Goal: Information Seeking & Learning: Find specific fact

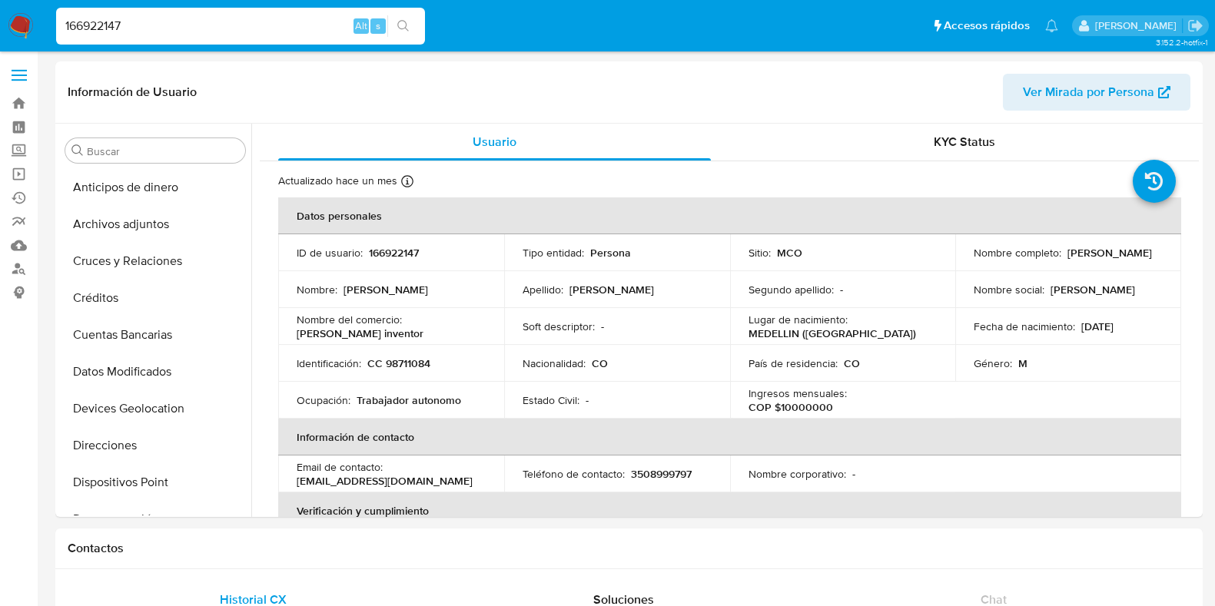
select select "10"
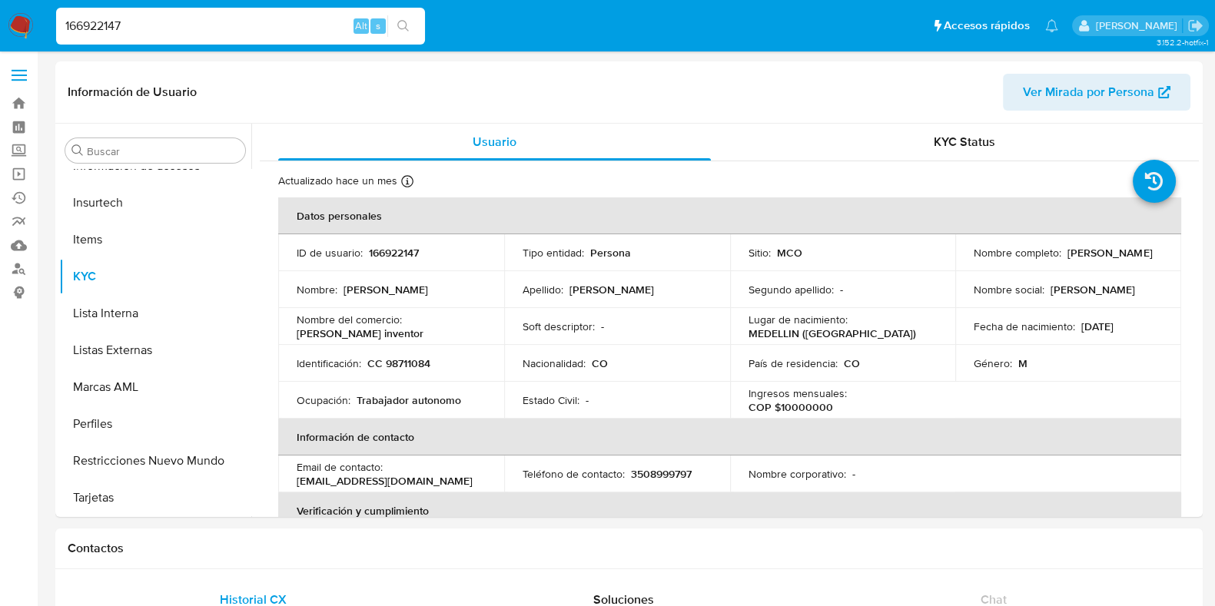
click at [269, 18] on input "166922147" at bounding box center [240, 26] width 369 height 20
drag, startPoint x: 269, startPoint y: 19, endPoint x: 0, endPoint y: 27, distance: 269.1
click at [0, 25] on nav "Pausado Ver notificaciones 166922147 Alt s Accesos rápidos Presiona las siguien…" at bounding box center [607, 25] width 1215 height 51
paste input "98711084"
type input "98711084"
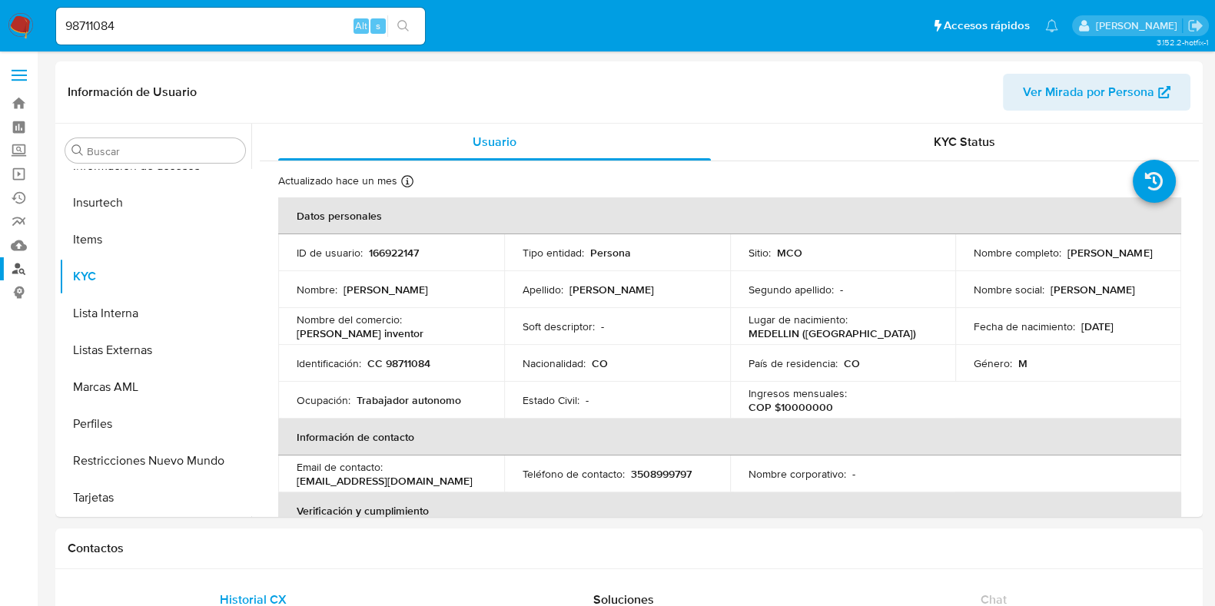
click at [18, 267] on link "Buscador de personas" at bounding box center [91, 269] width 183 height 24
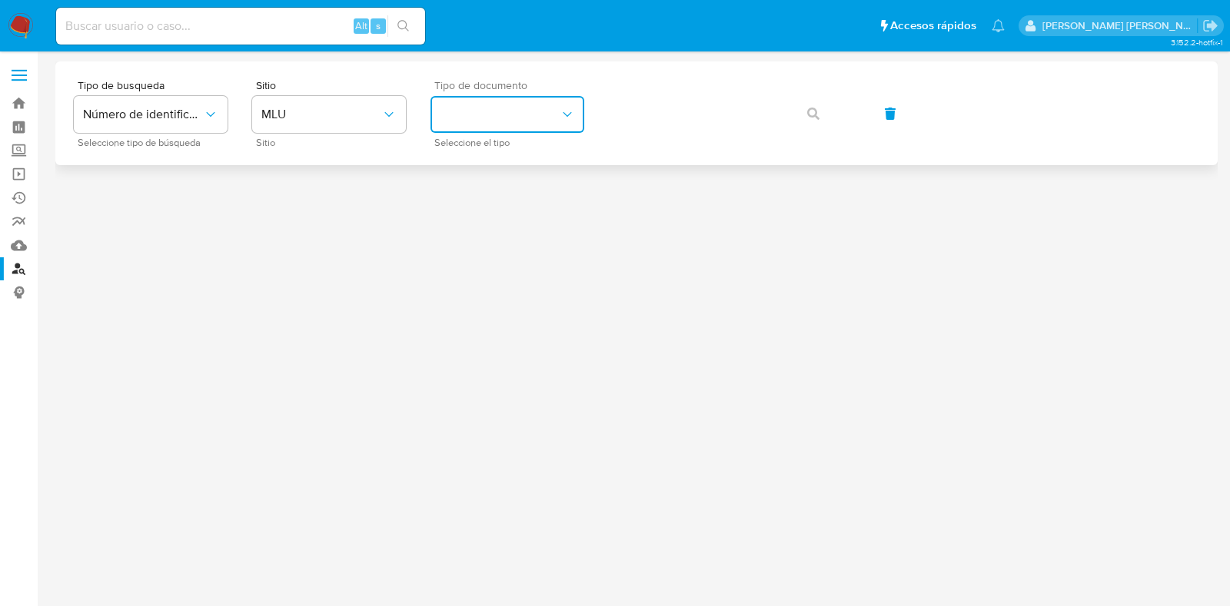
click at [505, 108] on button "identificationType" at bounding box center [507, 114] width 154 height 37
click at [497, 154] on div "CI CI" at bounding box center [503, 164] width 126 height 52
click at [520, 118] on span "CI" at bounding box center [500, 114] width 120 height 15
click at [370, 116] on span "MLU" at bounding box center [321, 114] width 120 height 15
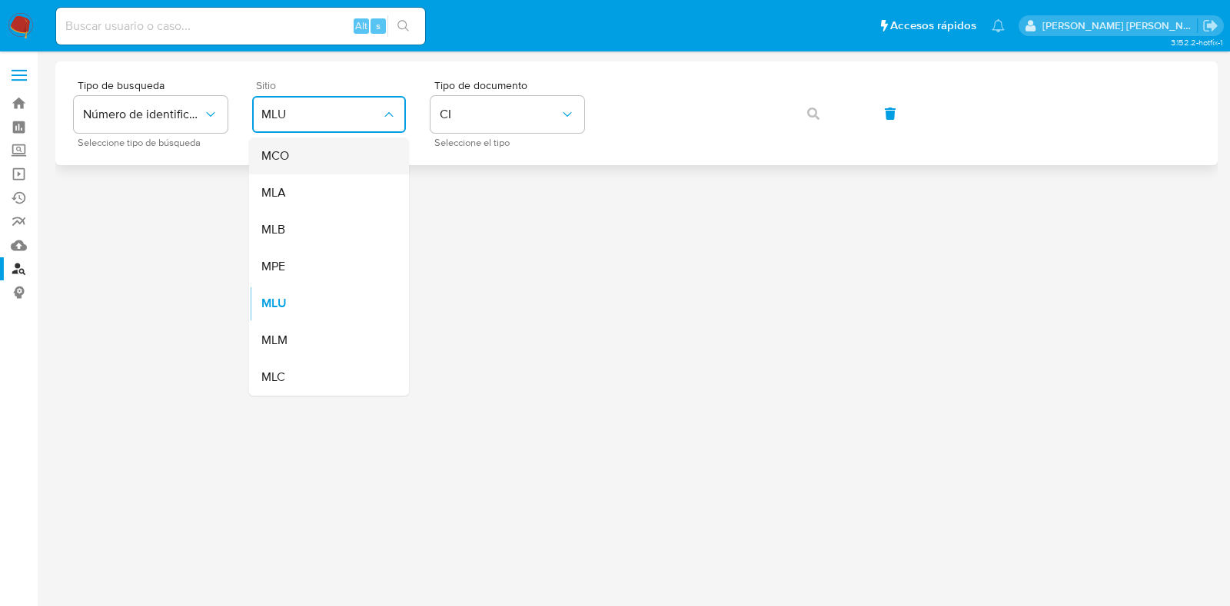
click at [341, 155] on div "MCO" at bounding box center [324, 156] width 126 height 37
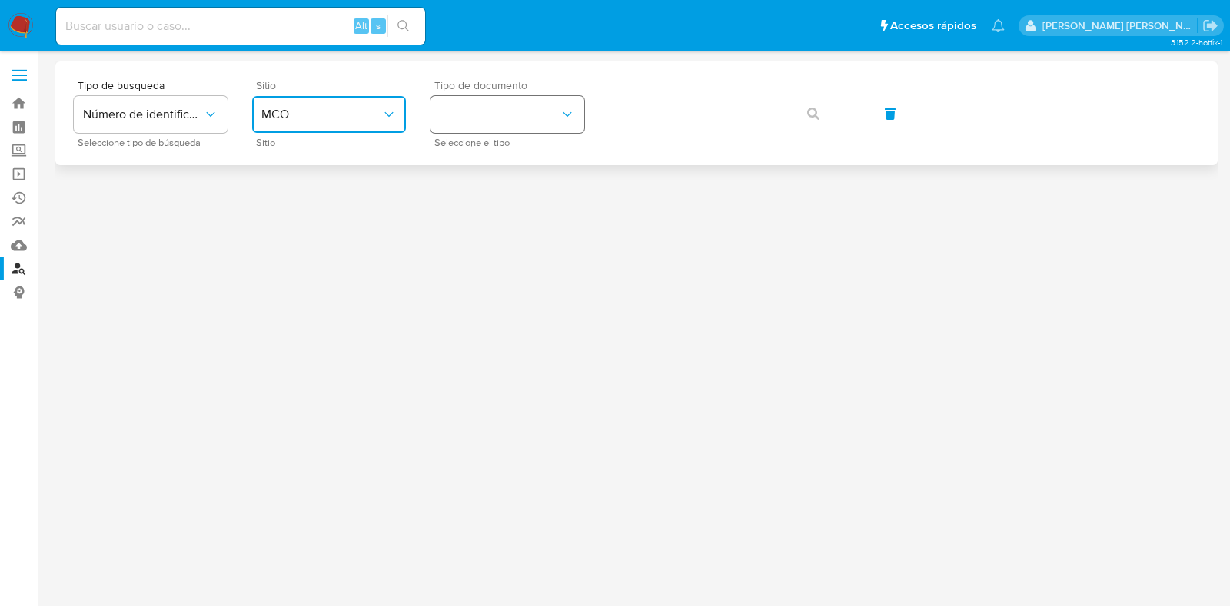
click at [545, 124] on button "identificationType" at bounding box center [507, 114] width 154 height 37
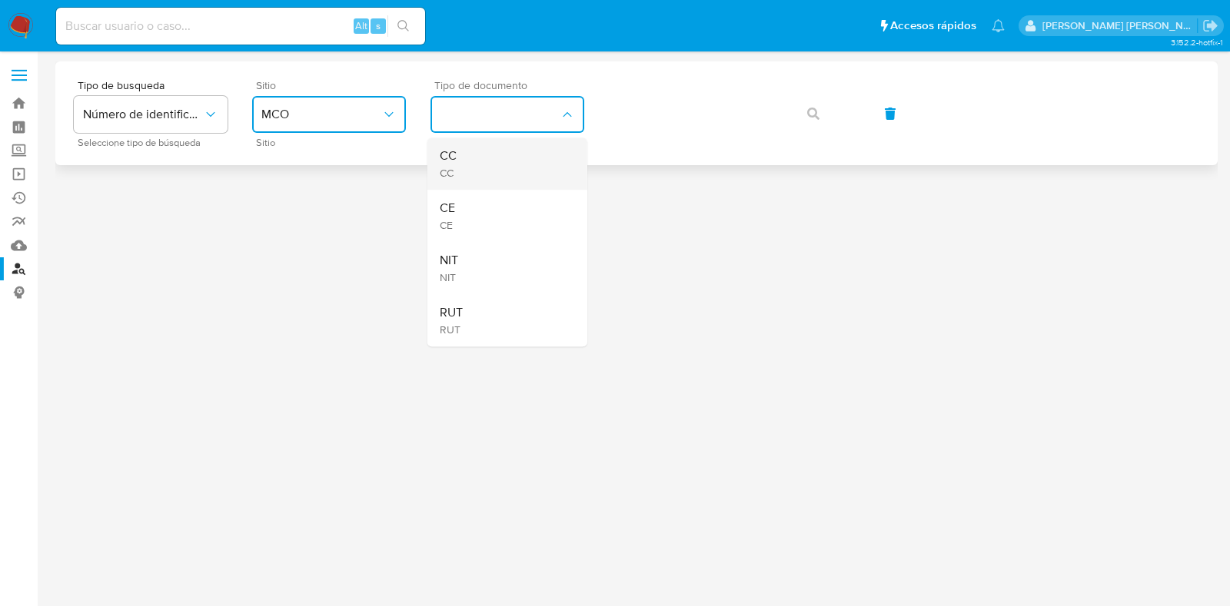
click at [458, 159] on div "CC CC" at bounding box center [503, 164] width 126 height 52
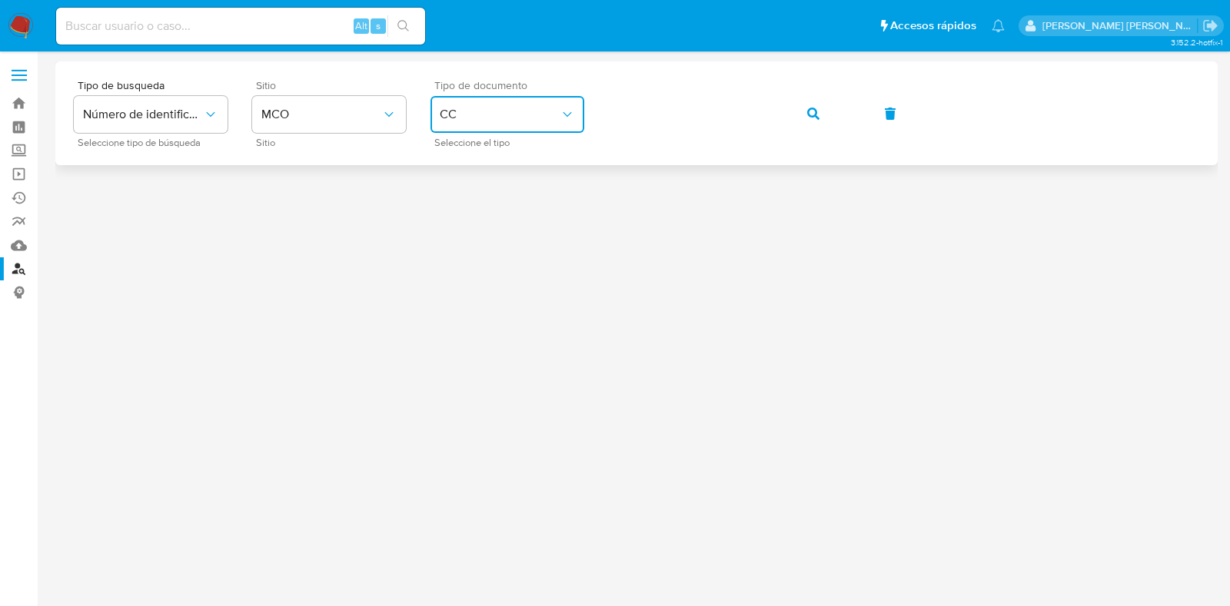
click at [407, 109] on div "Tipo de busqueda Número de identificación Seleccione tipo de búsqueda Sitio MCO…" at bounding box center [636, 113] width 1125 height 67
click at [819, 113] on icon "button" at bounding box center [813, 114] width 12 height 12
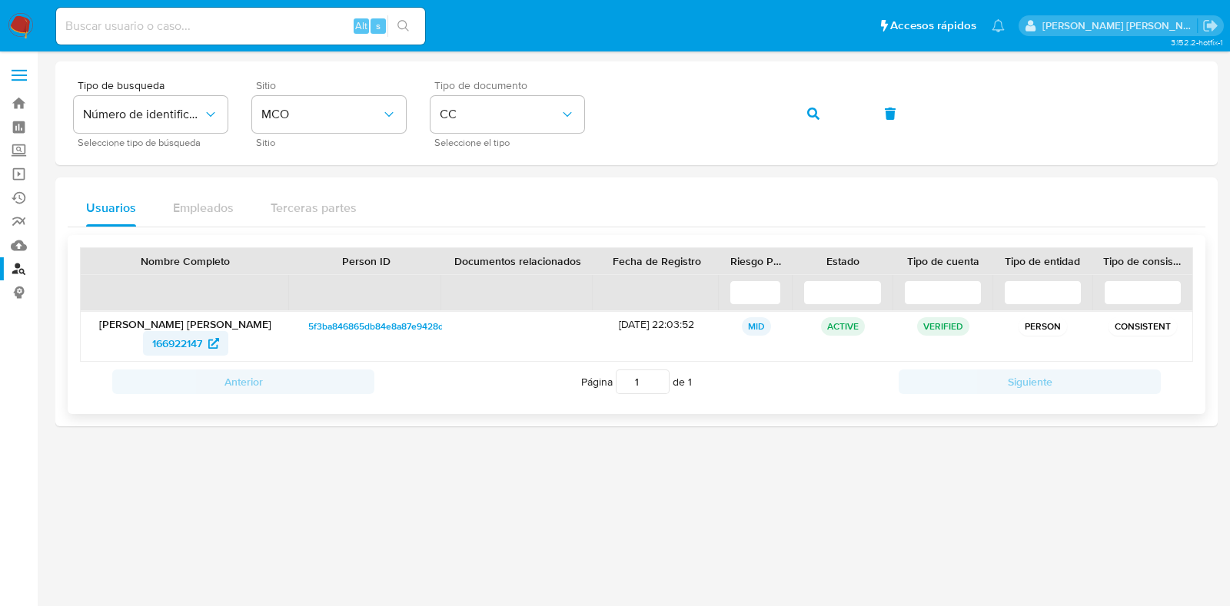
click at [174, 347] on span "166922147" at bounding box center [177, 343] width 50 height 25
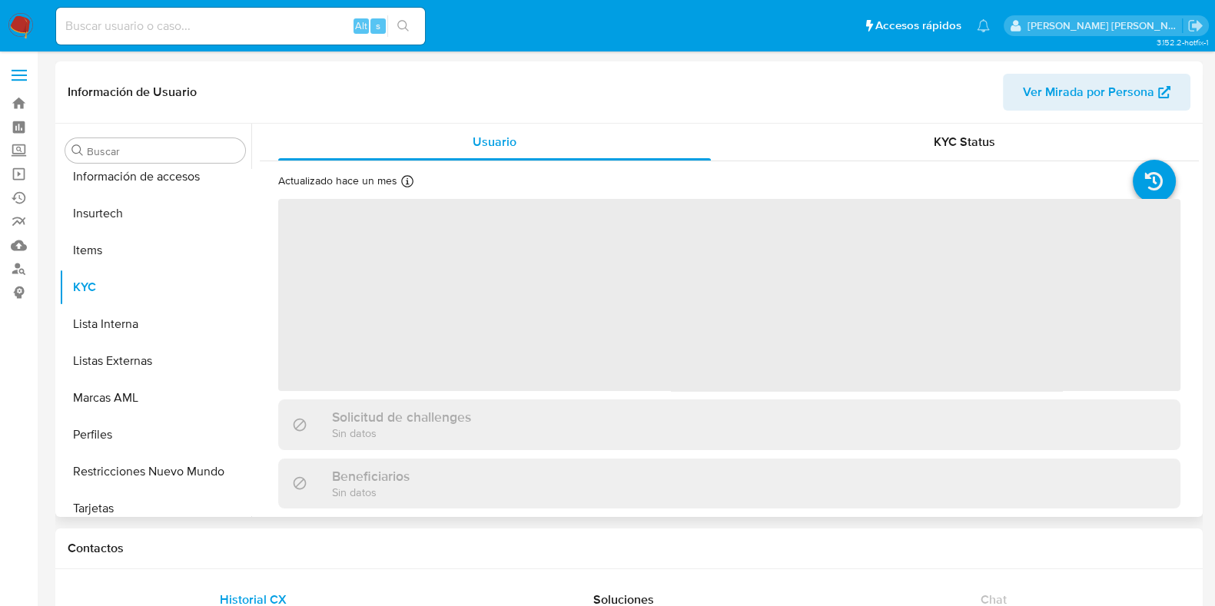
scroll to position [612, 0]
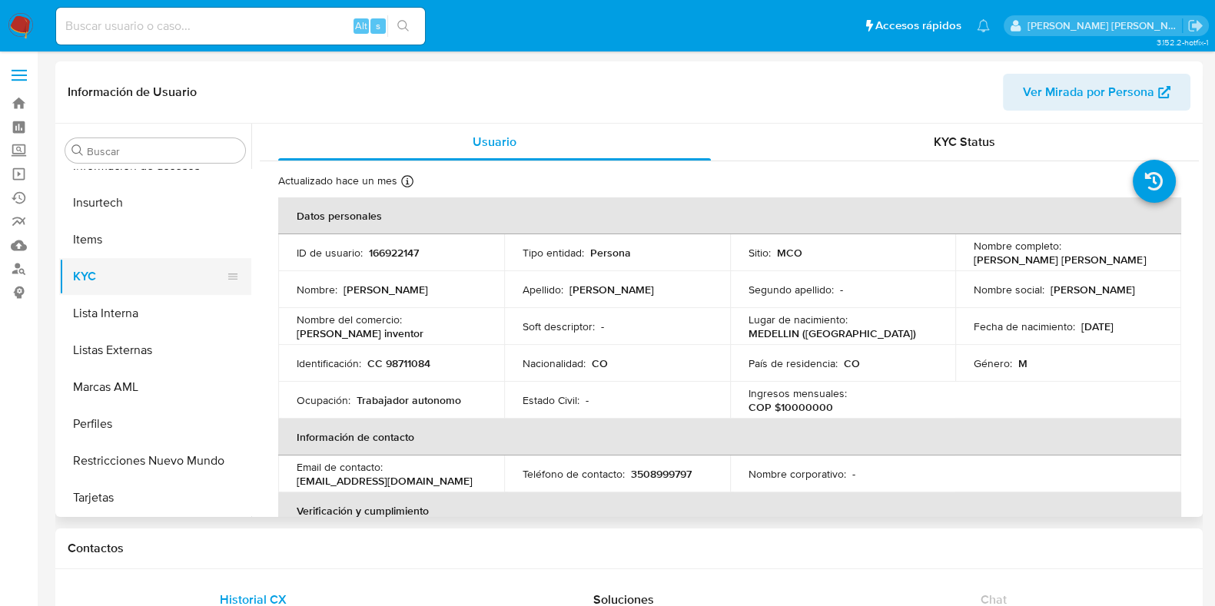
select select "10"
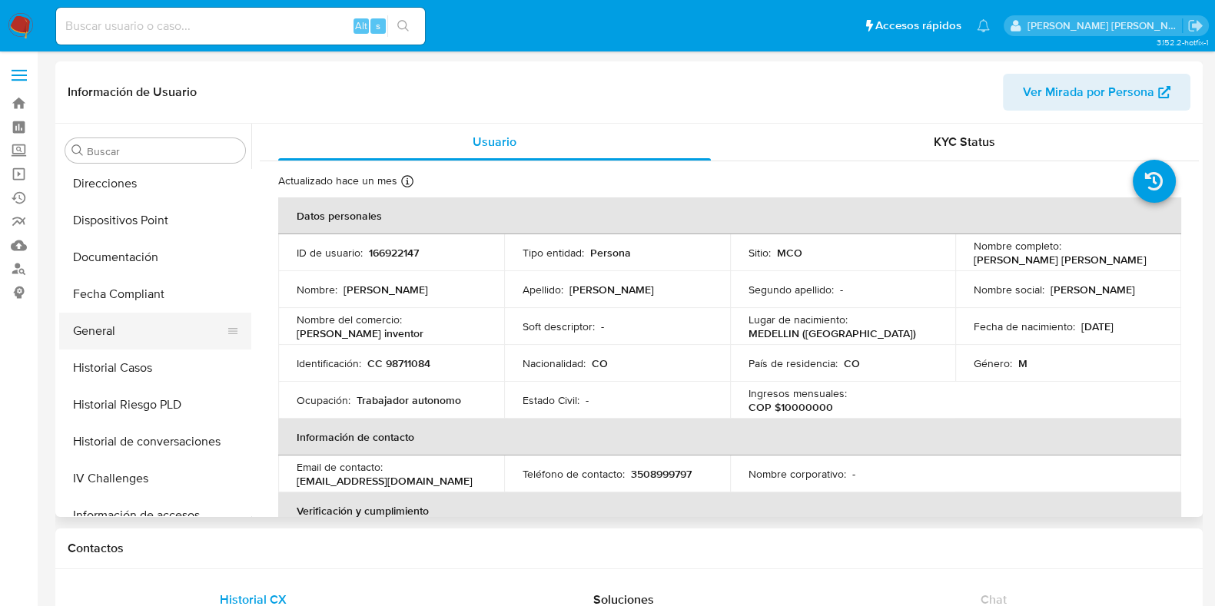
scroll to position [288, 0]
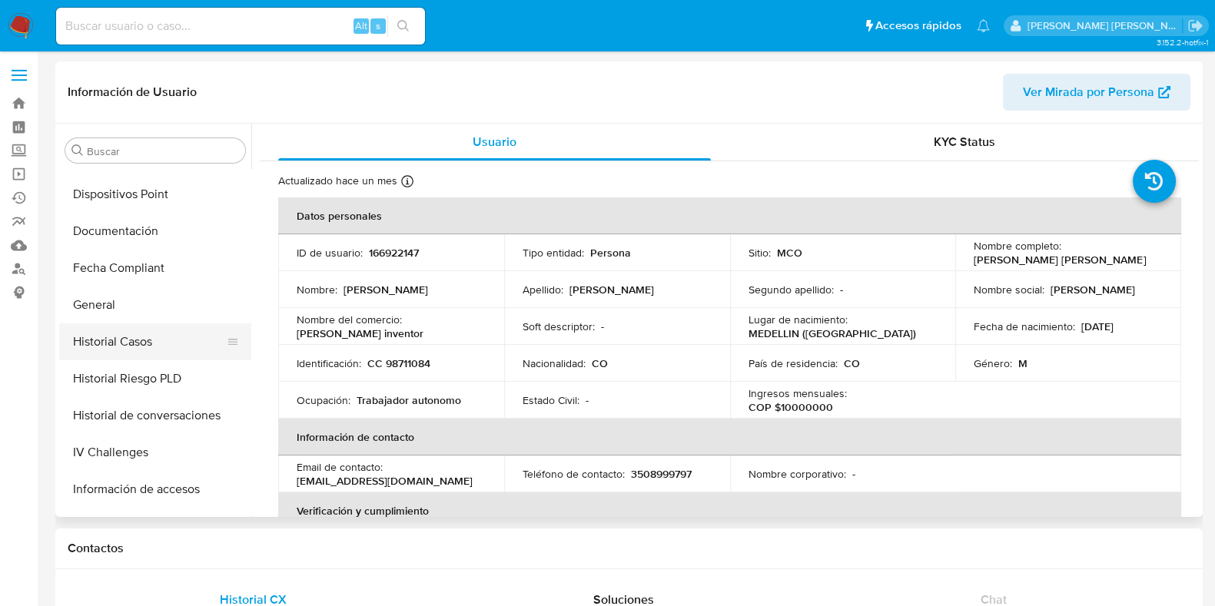
click at [121, 336] on button "Historial Casos" at bounding box center [149, 342] width 180 height 37
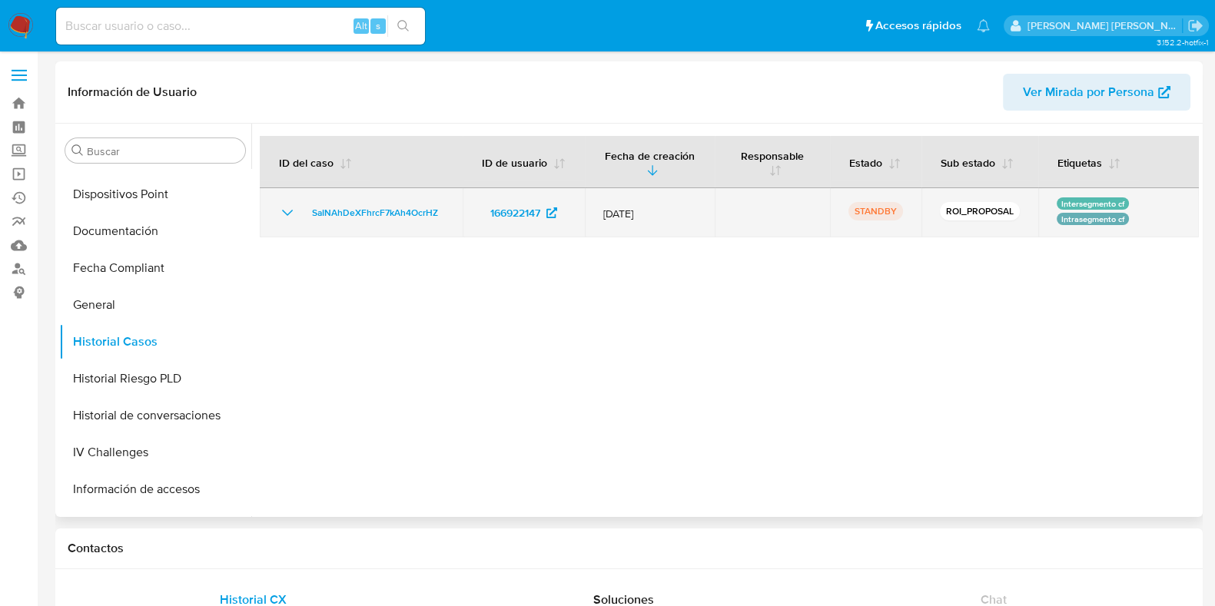
click at [292, 214] on icon "Mostrar/Ocultar" at bounding box center [287, 213] width 18 height 18
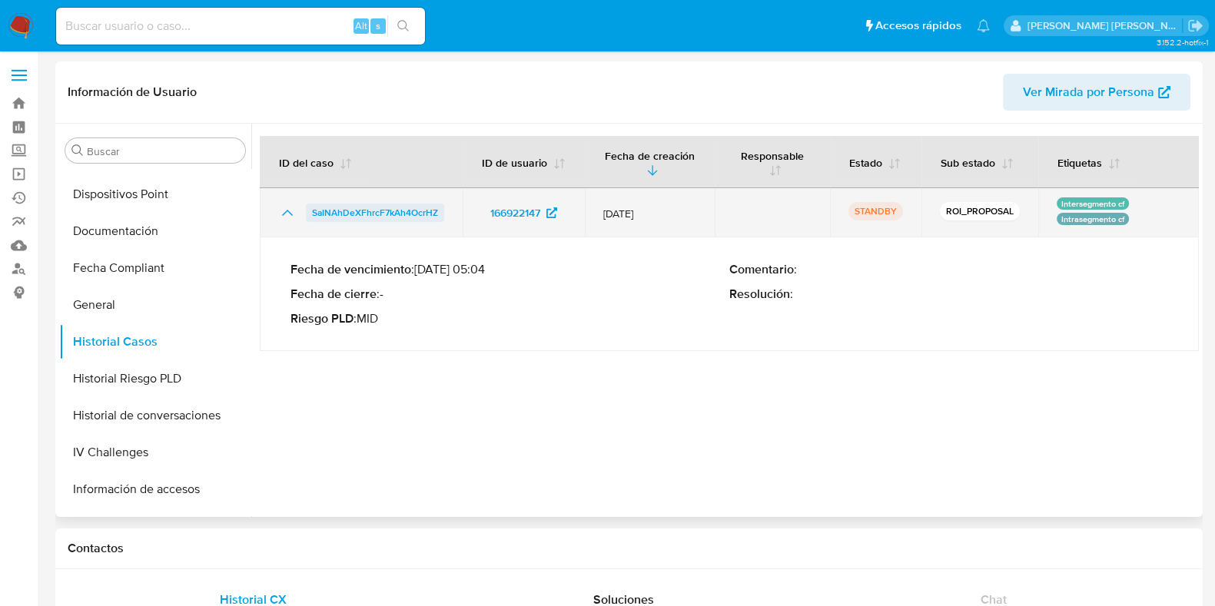
click at [400, 206] on span "SaINAhDeXFhrcF7kAh4OcrHZ" at bounding box center [375, 213] width 126 height 18
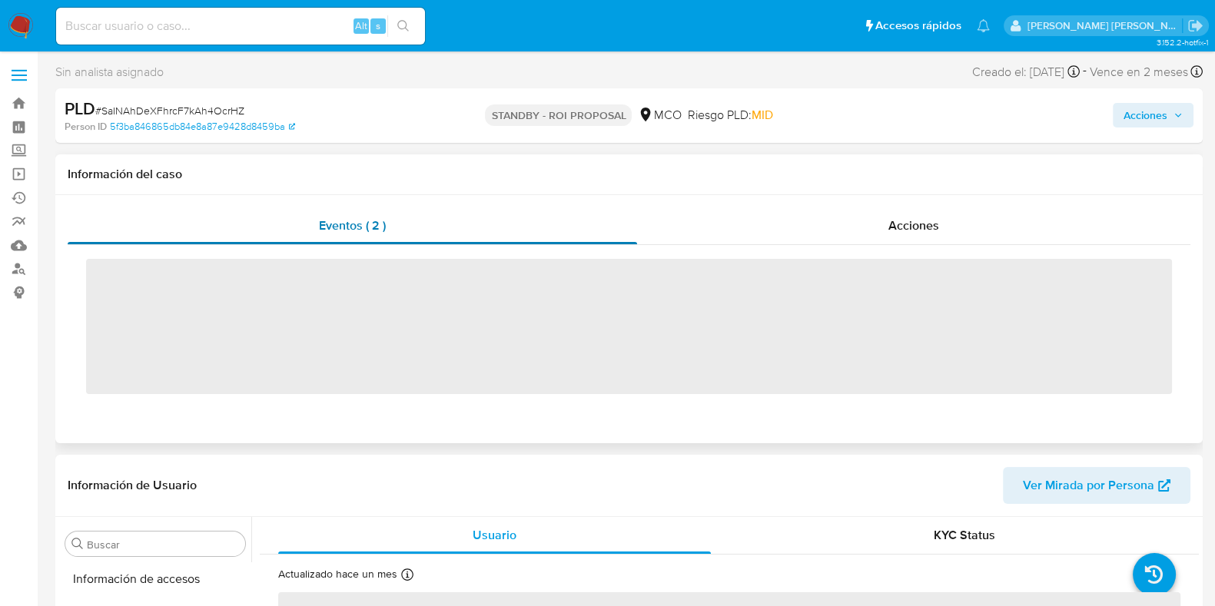
scroll to position [612, 0]
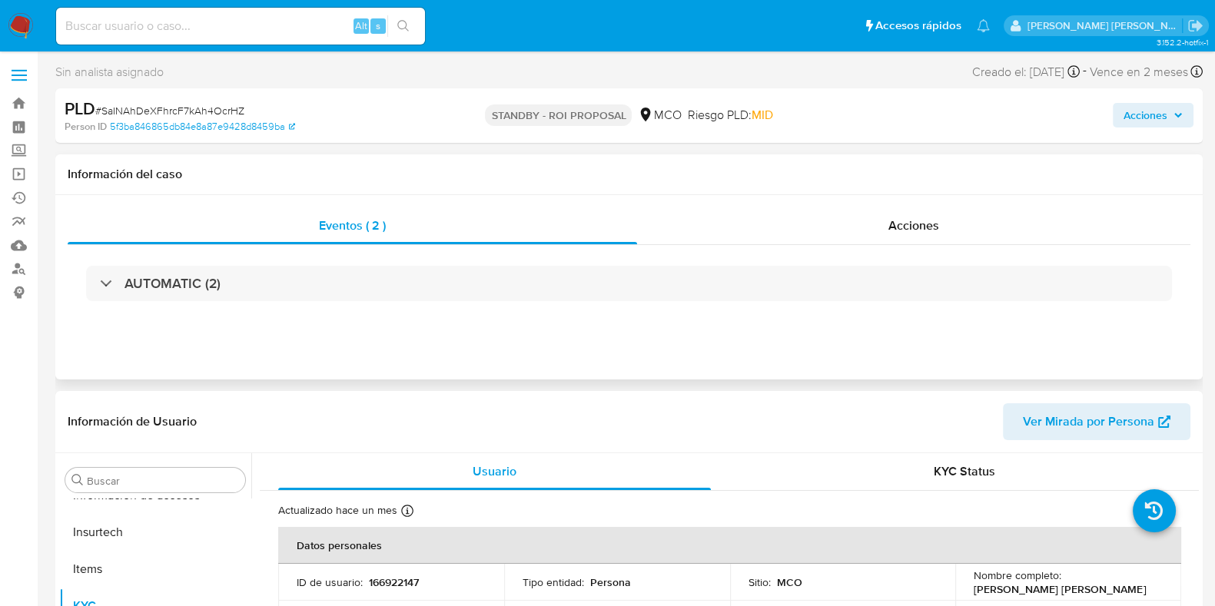
select select "10"
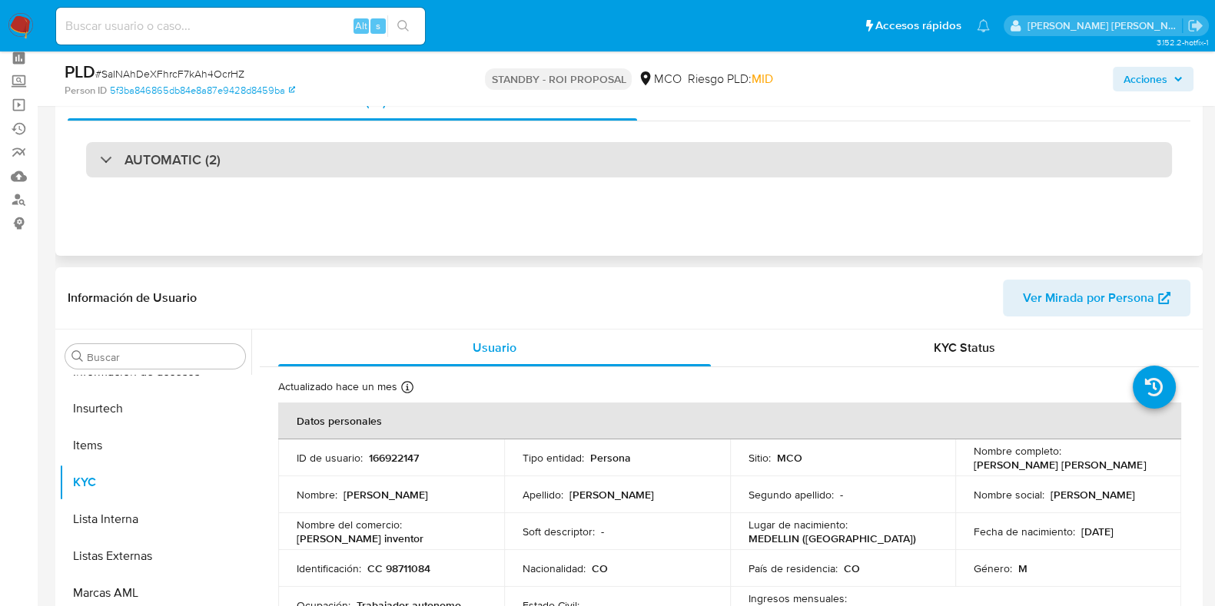
scroll to position [0, 0]
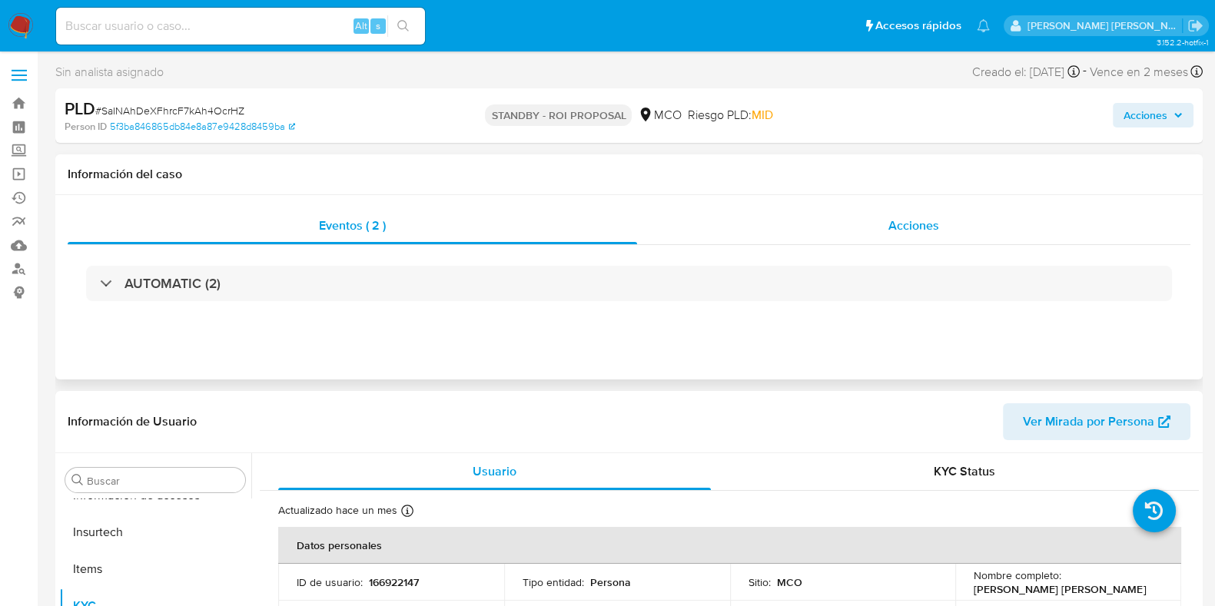
click at [918, 233] on span "Acciones" at bounding box center [913, 226] width 51 height 18
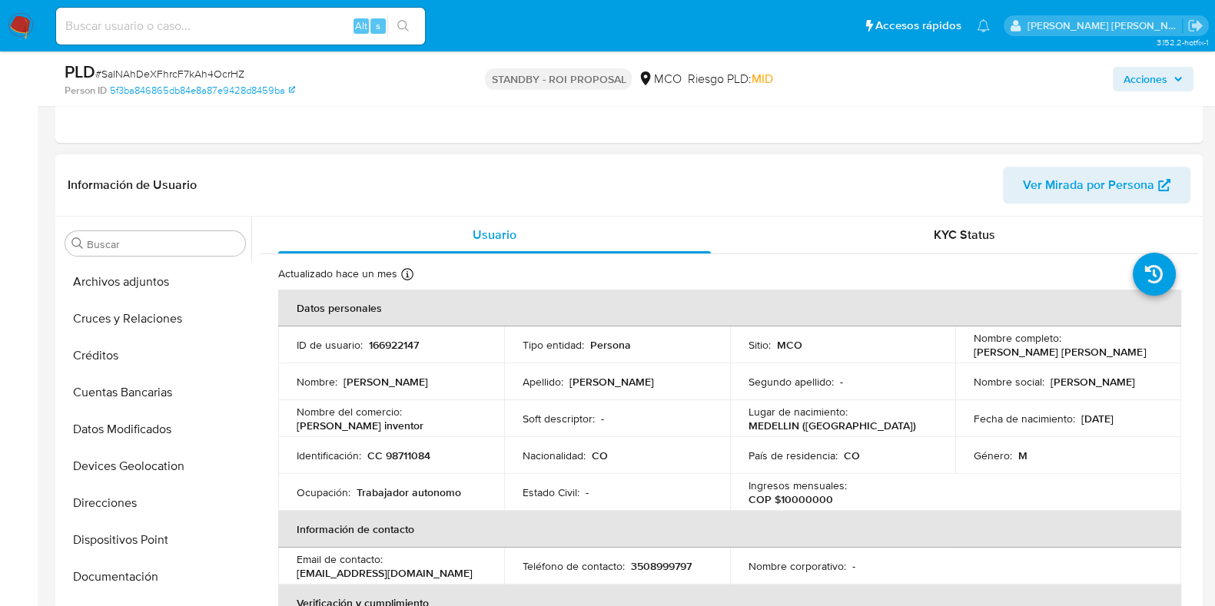
scroll to position [288, 0]
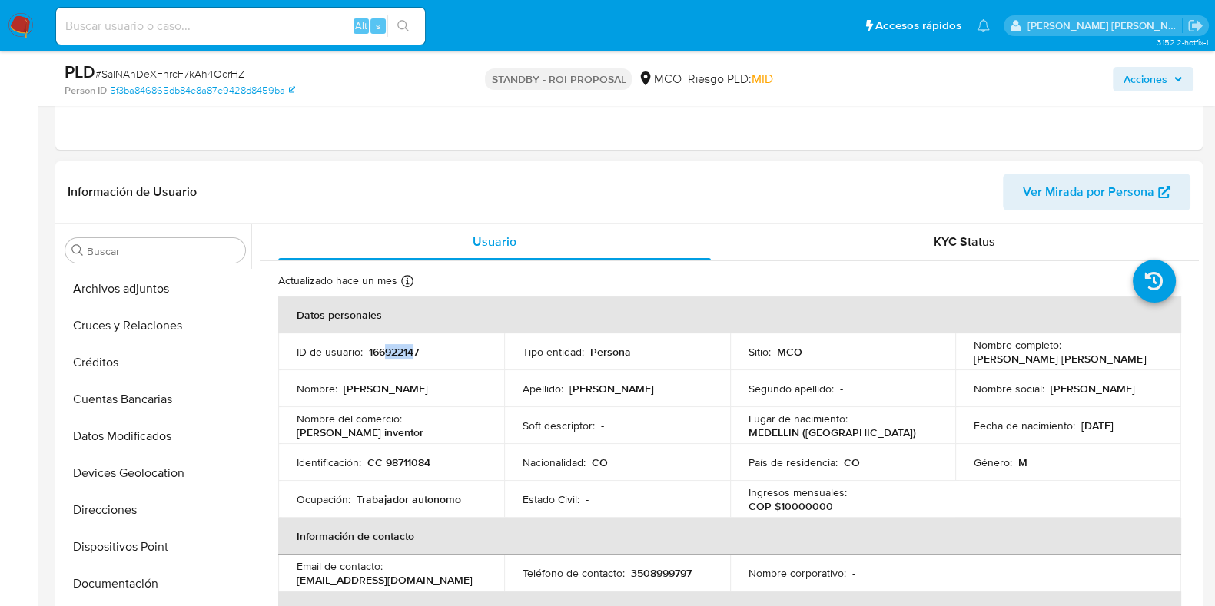
drag, startPoint x: 416, startPoint y: 350, endPoint x: 383, endPoint y: 354, distance: 33.4
click at [383, 354] on p "166922147" at bounding box center [394, 352] width 50 height 14
click at [432, 354] on div "ID de usuario : 166922147" at bounding box center [391, 352] width 189 height 14
drag, startPoint x: 433, startPoint y: 353, endPoint x: 368, endPoint y: 356, distance: 65.4
click at [368, 356] on div "ID de usuario : 166922147" at bounding box center [391, 352] width 189 height 14
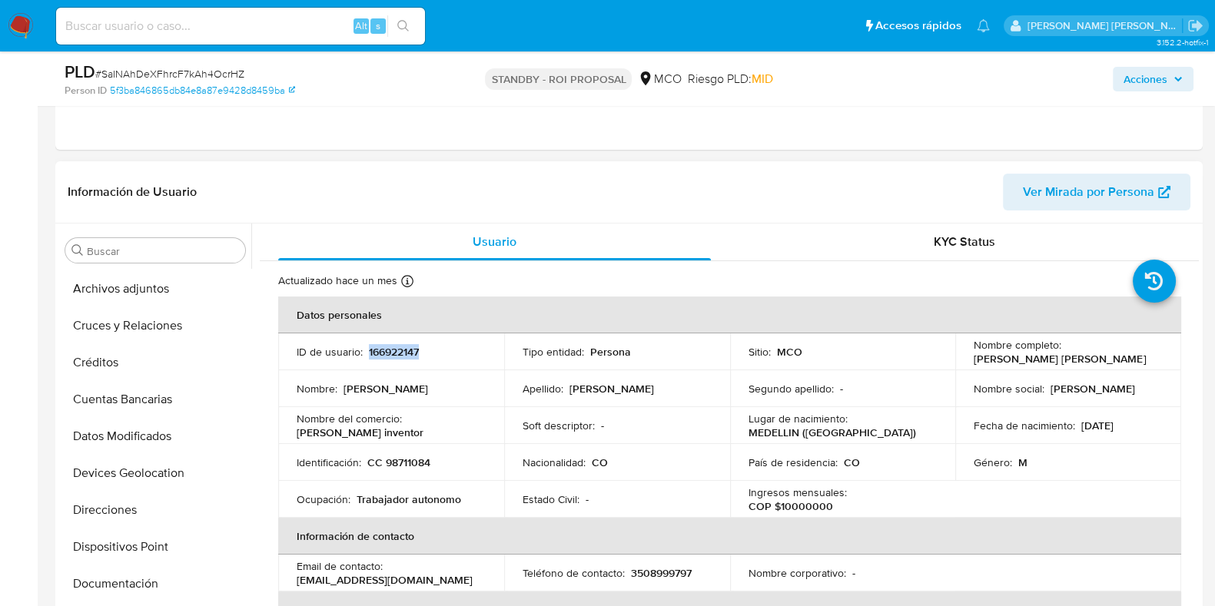
copy p "166922147"
